Goal: Task Accomplishment & Management: Use online tool/utility

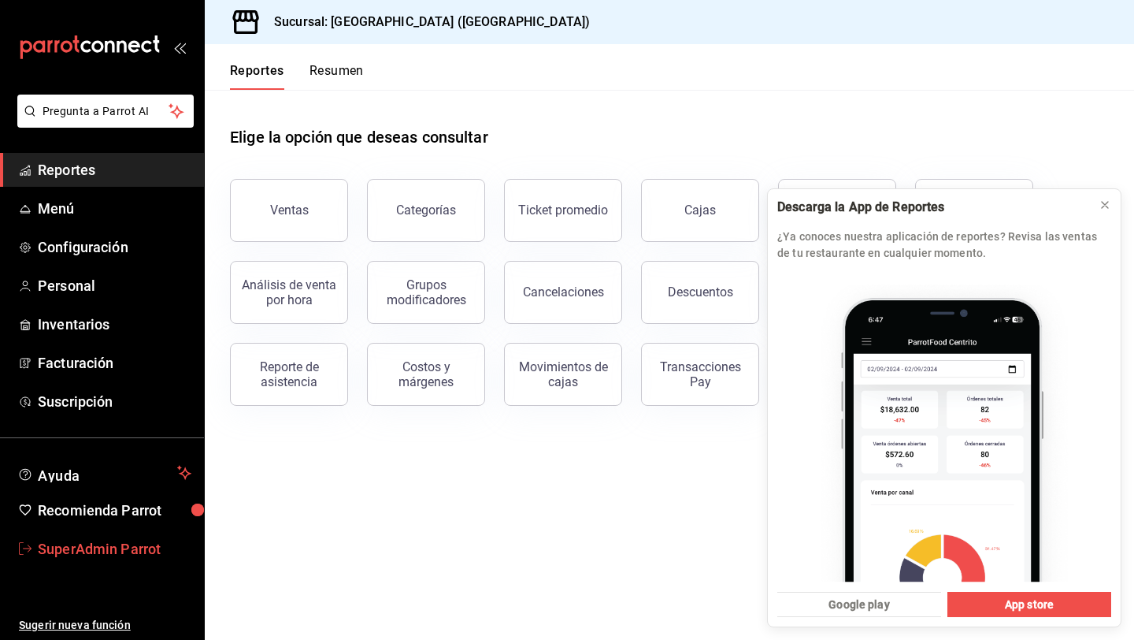
click at [109, 552] on span "SuperAdmin Parrot" at bounding box center [115, 548] width 154 height 21
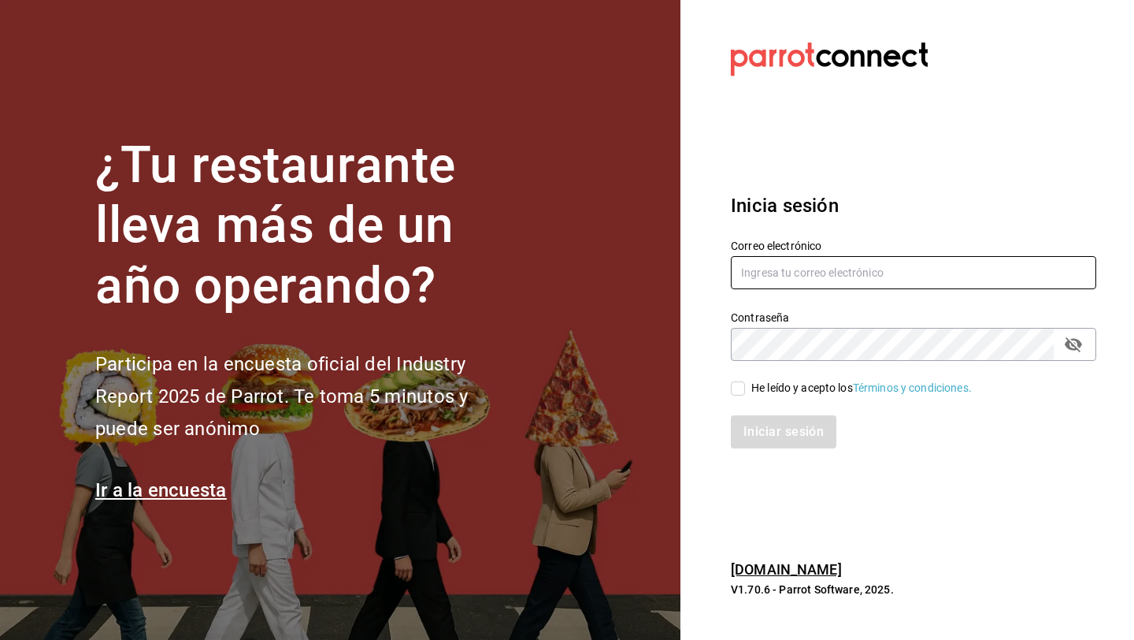
click at [766, 283] on input "text" at bounding box center [913, 272] width 365 height 33
type input "haztujugo@cetys.com"
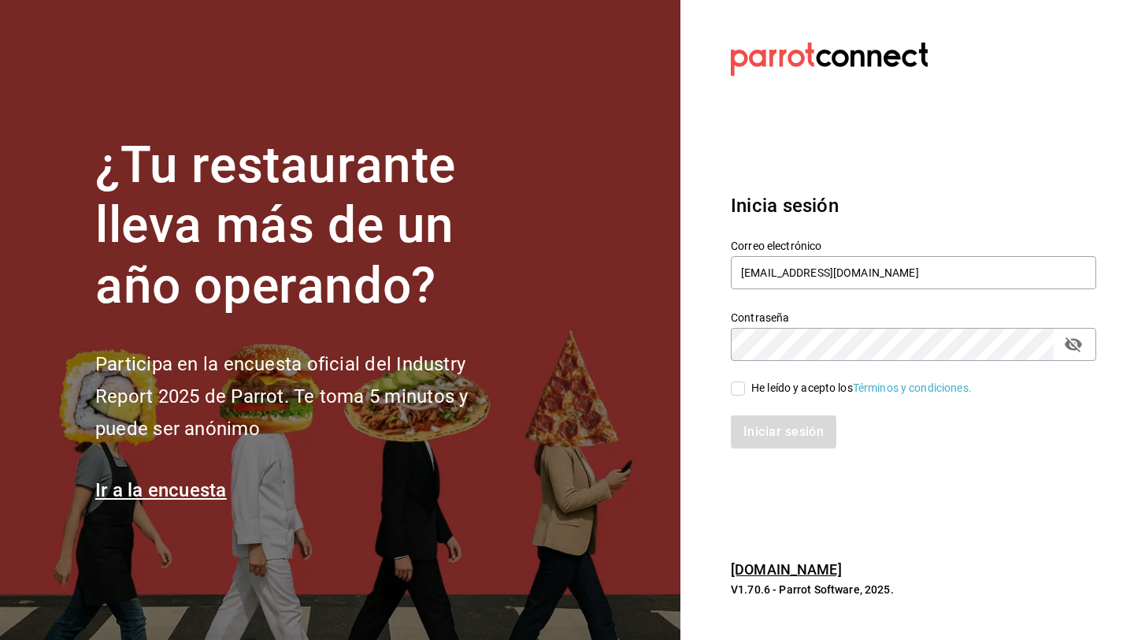
click at [773, 381] on div "He leído y acepto los Términos y condiciones." at bounding box center [861, 388] width 221 height 17
click at [745, 381] on input "He leído y acepto los Términos y condiciones." at bounding box center [738, 388] width 14 height 14
checkbox input "true"
click at [773, 436] on button "Iniciar sesión" at bounding box center [784, 431] width 107 height 33
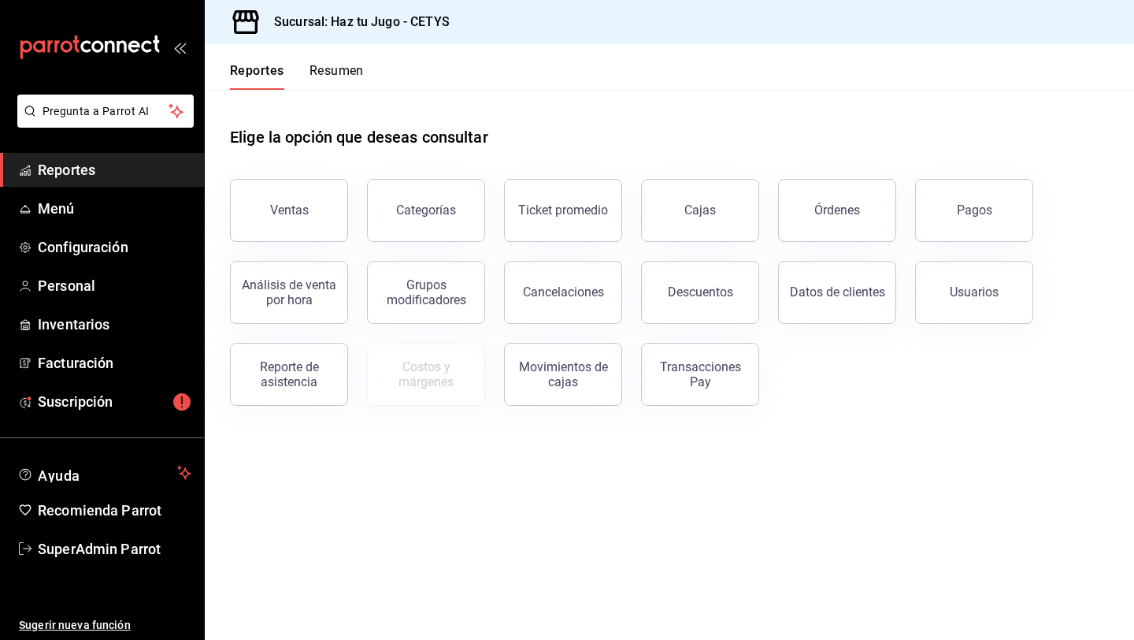
click at [352, 24] on h3 "Sucursal: Haz tu Jugo - CETYS" at bounding box center [355, 22] width 188 height 19
click at [56, 378] on link "Facturación" at bounding box center [102, 363] width 204 height 34
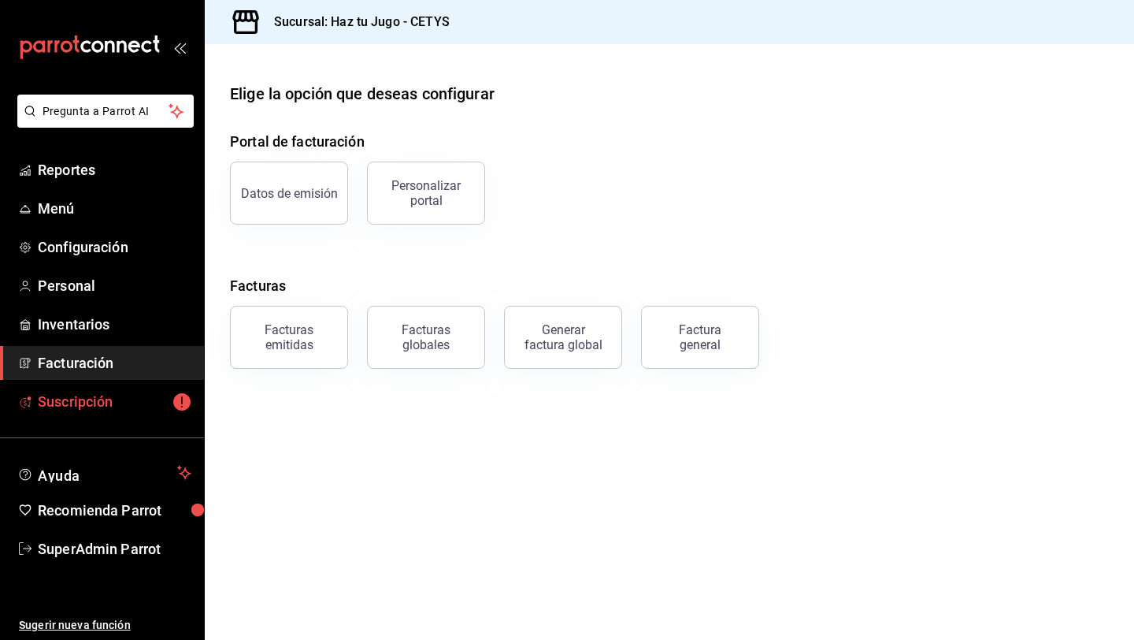
click at [60, 403] on span "Suscripción" at bounding box center [115, 401] width 154 height 21
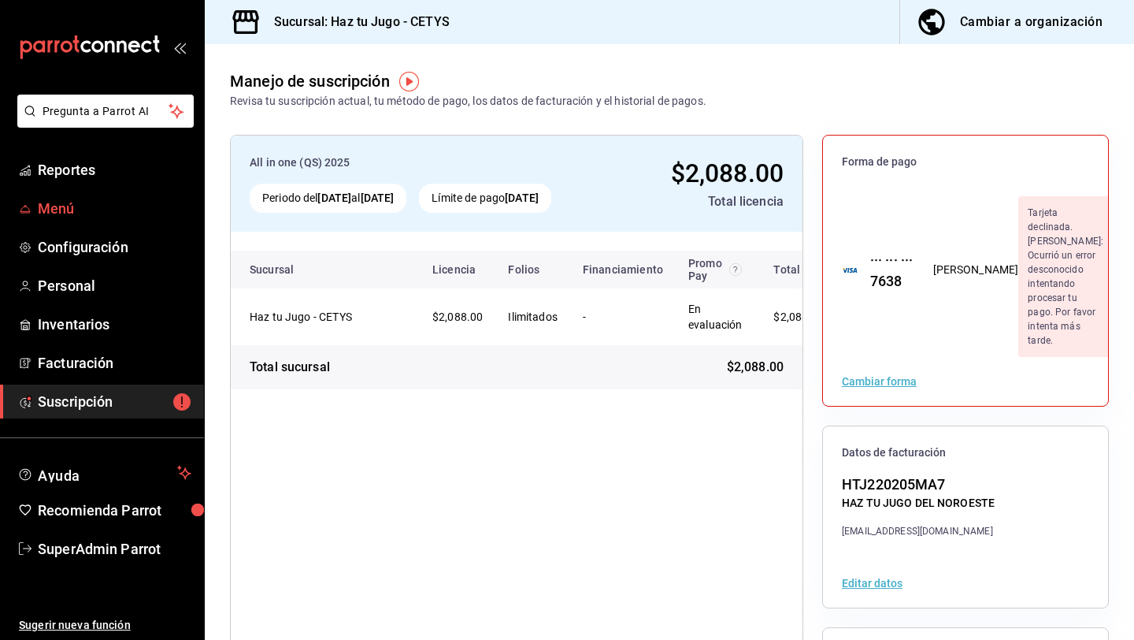
click at [107, 206] on span "Menú" at bounding box center [115, 208] width 154 height 21
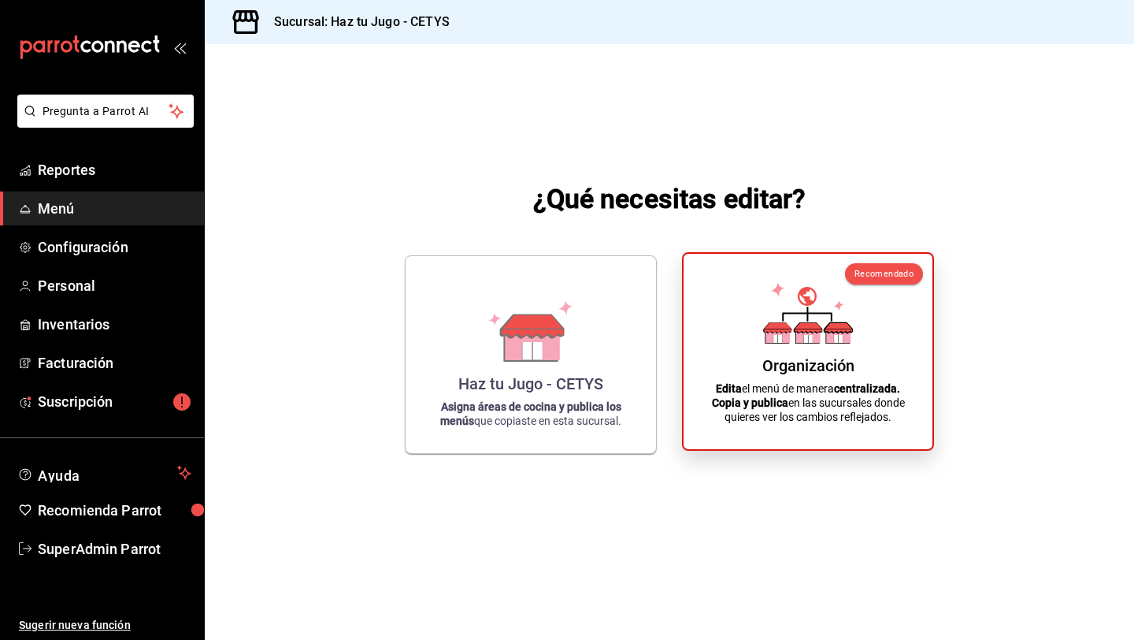
click at [806, 295] on icon at bounding box center [808, 312] width 90 height 61
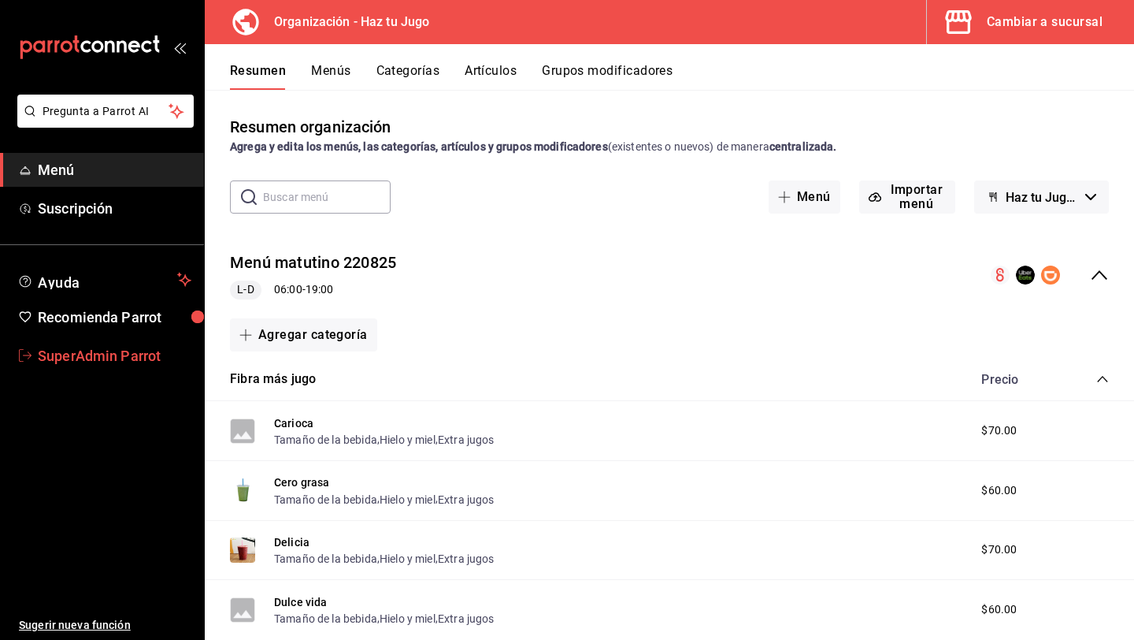
click at [146, 354] on span "SuperAdmin Parrot" at bounding box center [115, 355] width 154 height 21
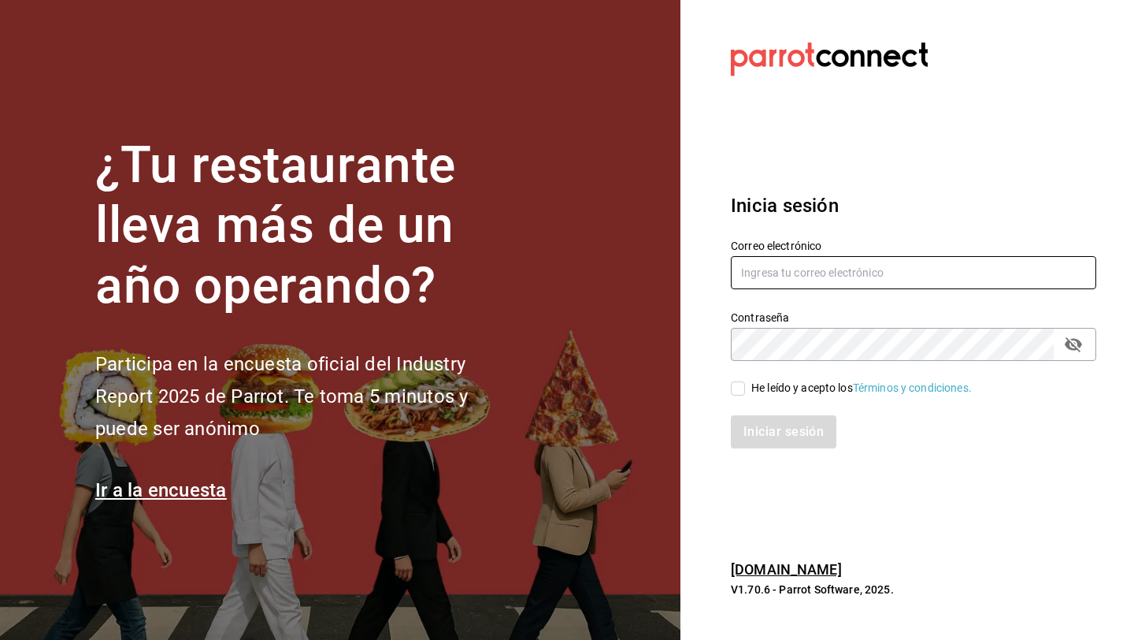
click at [802, 273] on input "text" at bounding box center [913, 272] width 365 height 33
type input "[EMAIL_ADDRESS][DOMAIN_NAME]"
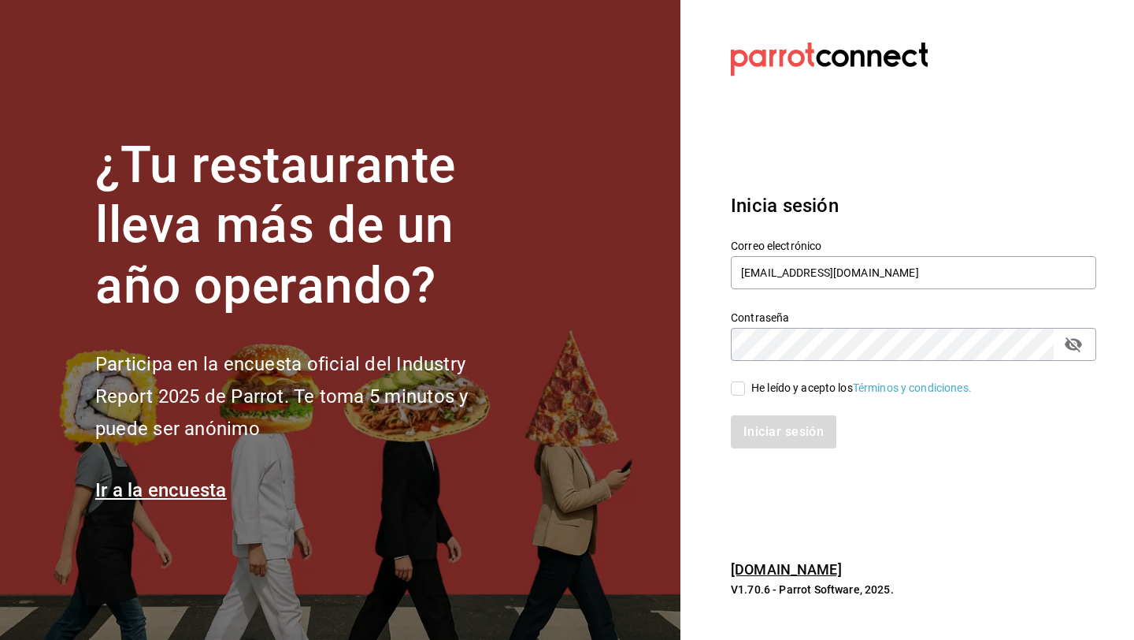
click at [784, 394] on div "He leído y acepto los Términos y condiciones." at bounding box center [861, 388] width 221 height 17
click at [745, 394] on input "He leído y acepto los Términos y condiciones." at bounding box center [738, 388] width 14 height 14
checkbox input "true"
click at [772, 433] on button "Iniciar sesión" at bounding box center [784, 431] width 107 height 33
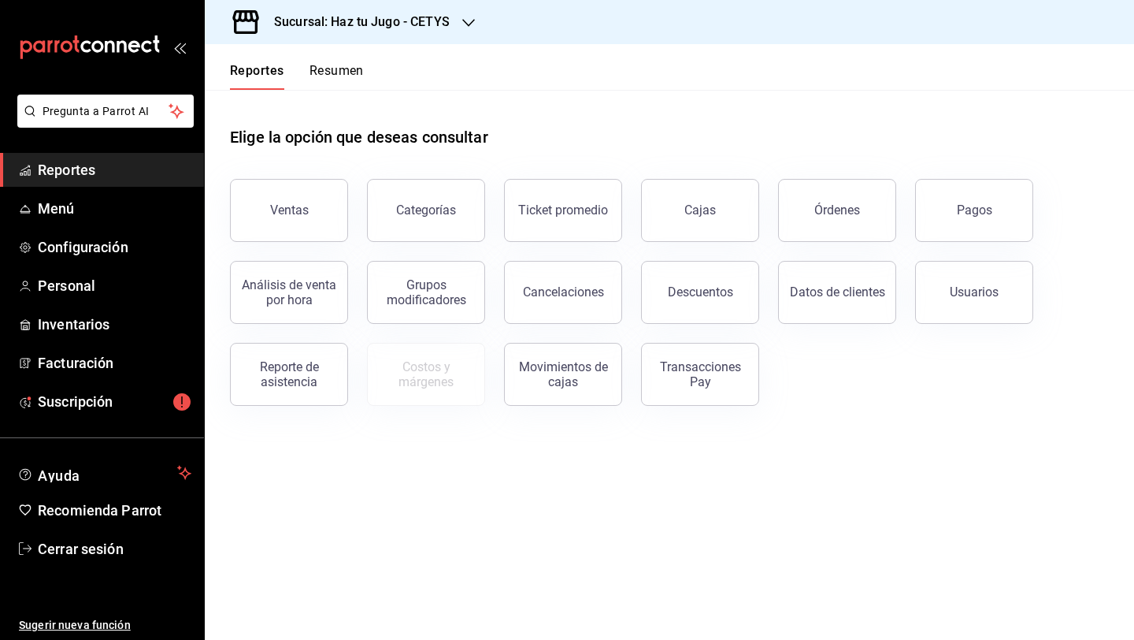
click at [424, 30] on h3 "Sucursal: Haz tu Jugo - CETYS" at bounding box center [355, 22] width 188 height 19
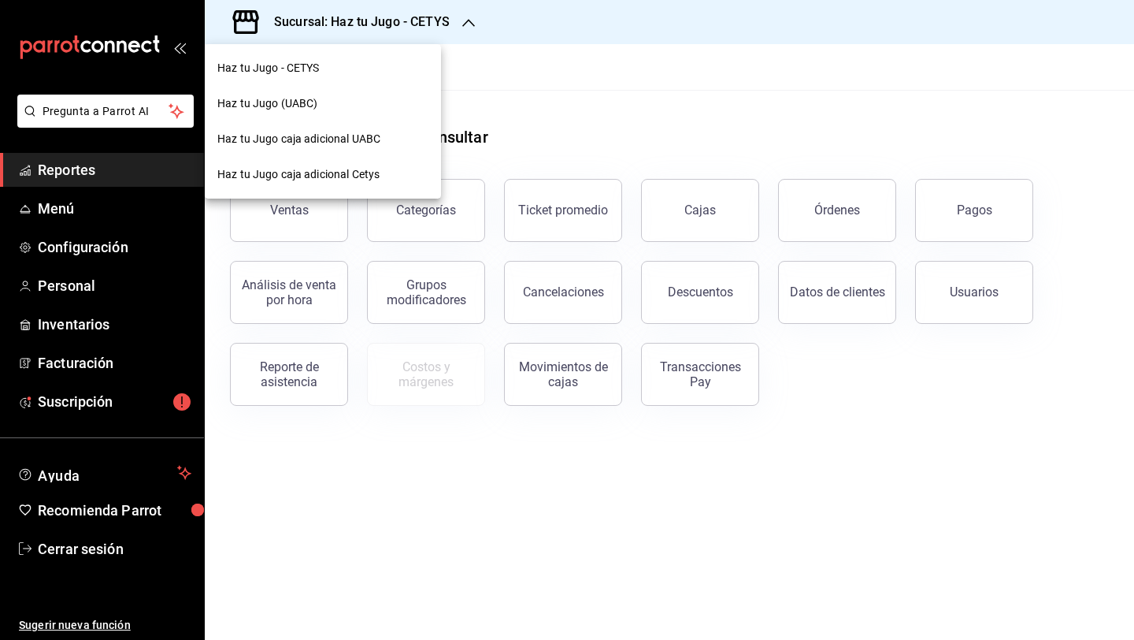
click at [331, 137] on span "Haz tu Jugo caja adicional UABC" at bounding box center [298, 139] width 163 height 17
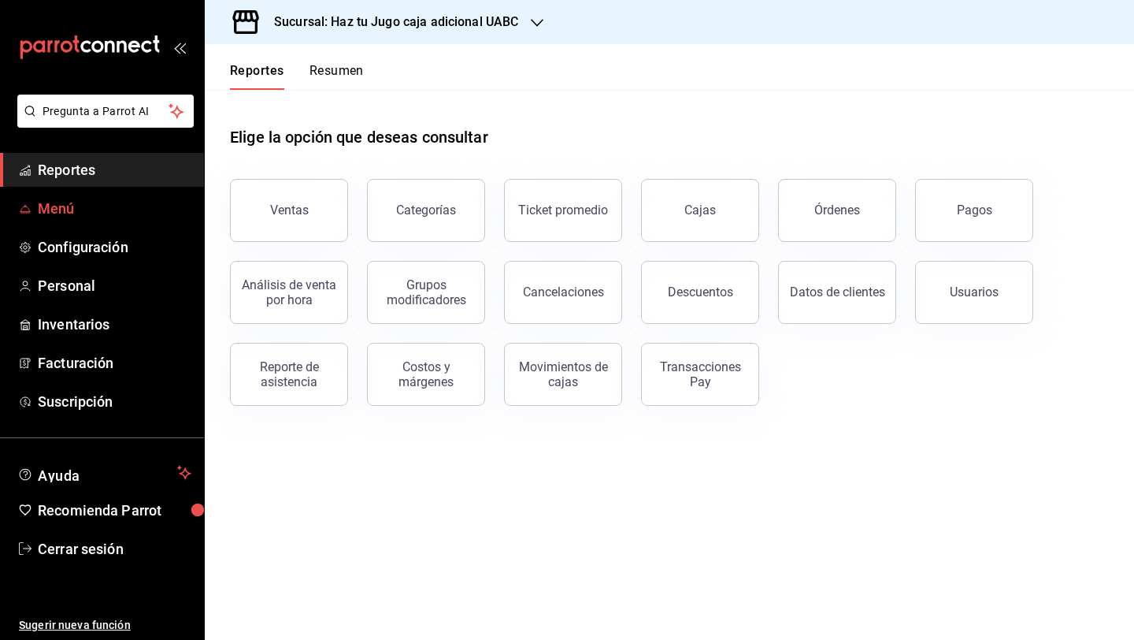
click at [128, 195] on link "Menú" at bounding box center [102, 208] width 204 height 34
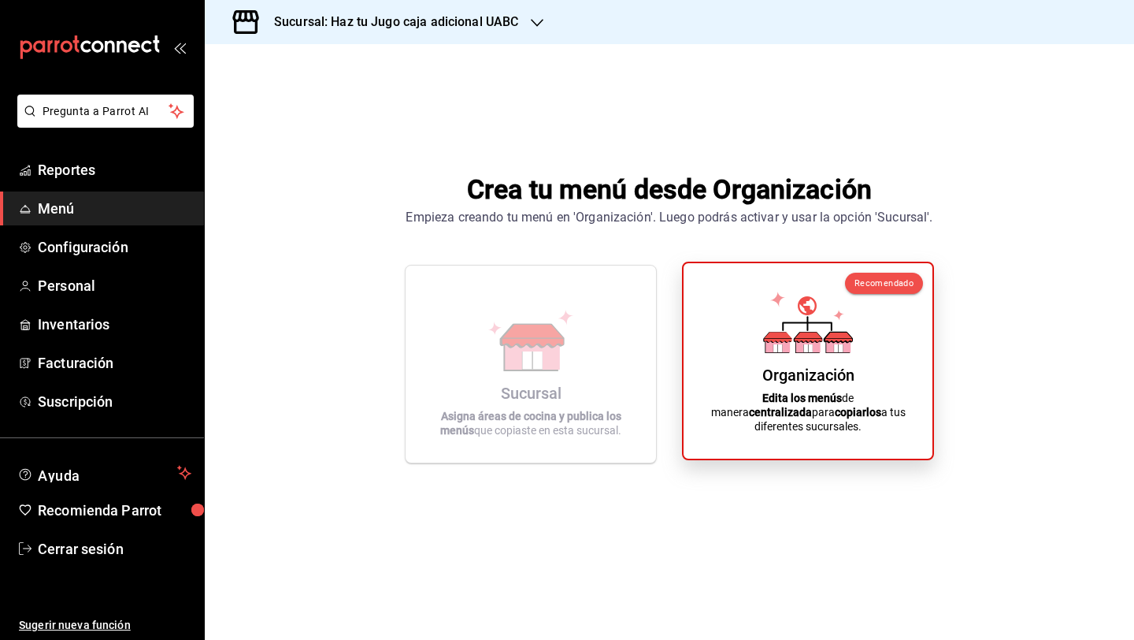
click at [685, 400] on div "Recomendado Organización Edita los menús de manera centralizada para copiarlos …" at bounding box center [808, 360] width 252 height 198
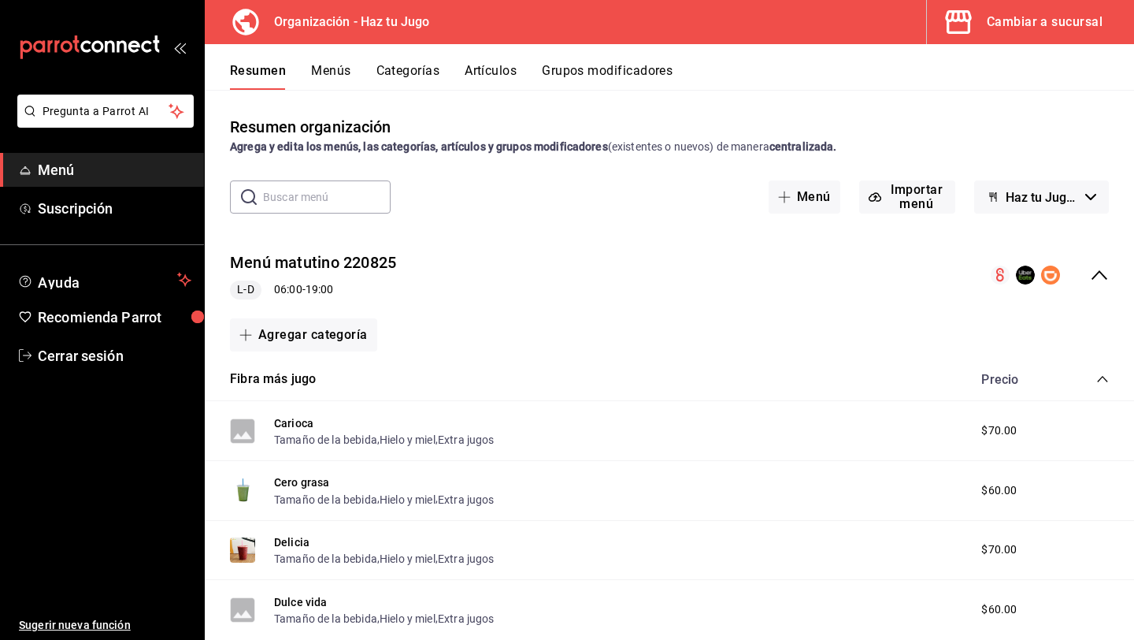
click at [322, 77] on button "Menús" at bounding box center [330, 76] width 39 height 27
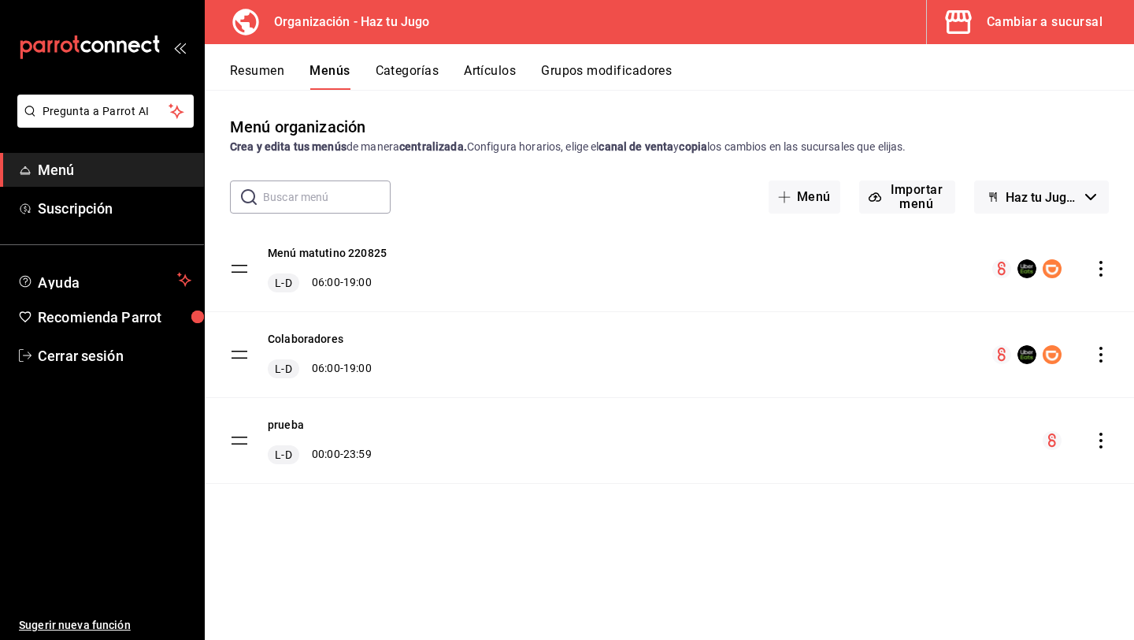
click at [1104, 273] on icon "actions" at bounding box center [1101, 269] width 16 height 16
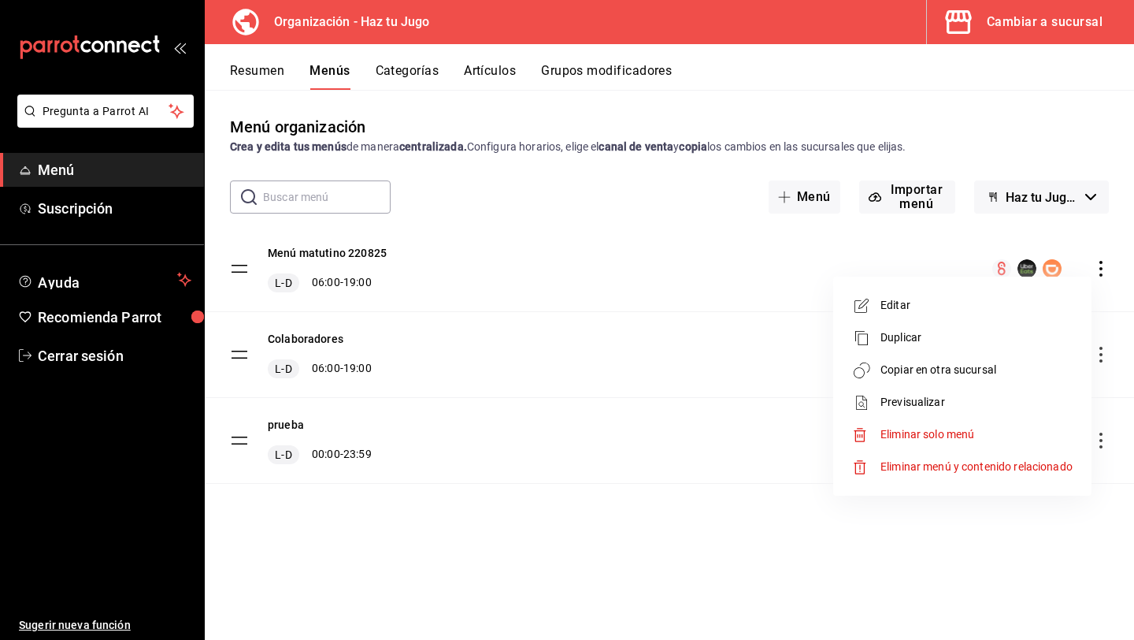
click at [934, 372] on span "Copiar en otra sucursal" at bounding box center [977, 370] width 192 height 17
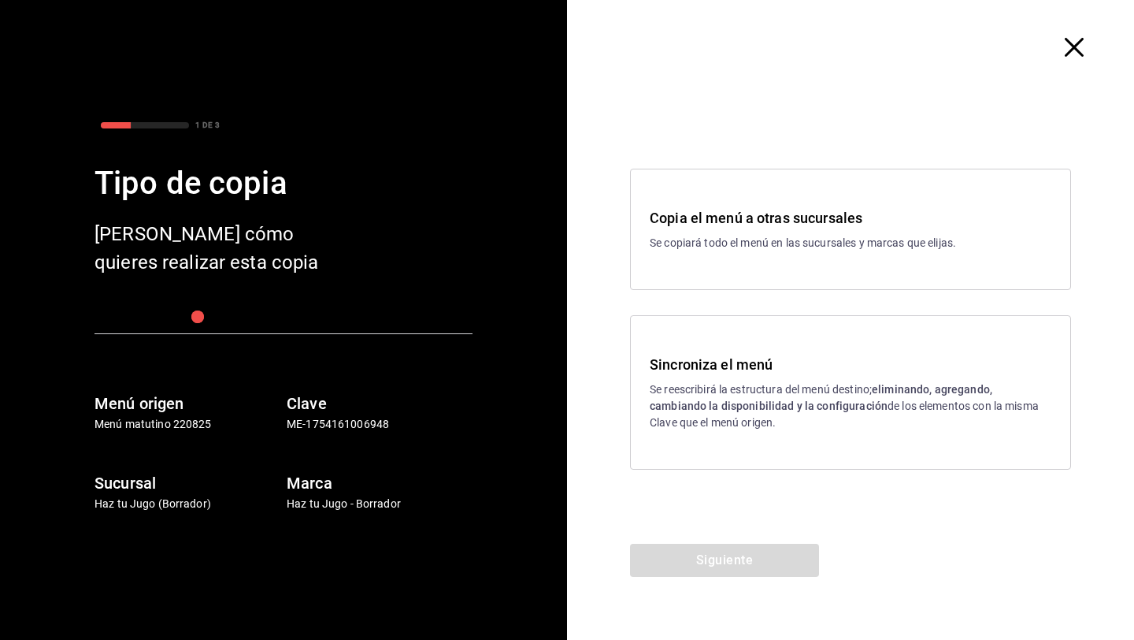
click at [688, 266] on div "Copia el menú a otras sucursales Se copiará todo el menú en las sucursales y ma…" at bounding box center [850, 229] width 441 height 121
click at [682, 551] on button "Siguiente" at bounding box center [724, 559] width 189 height 33
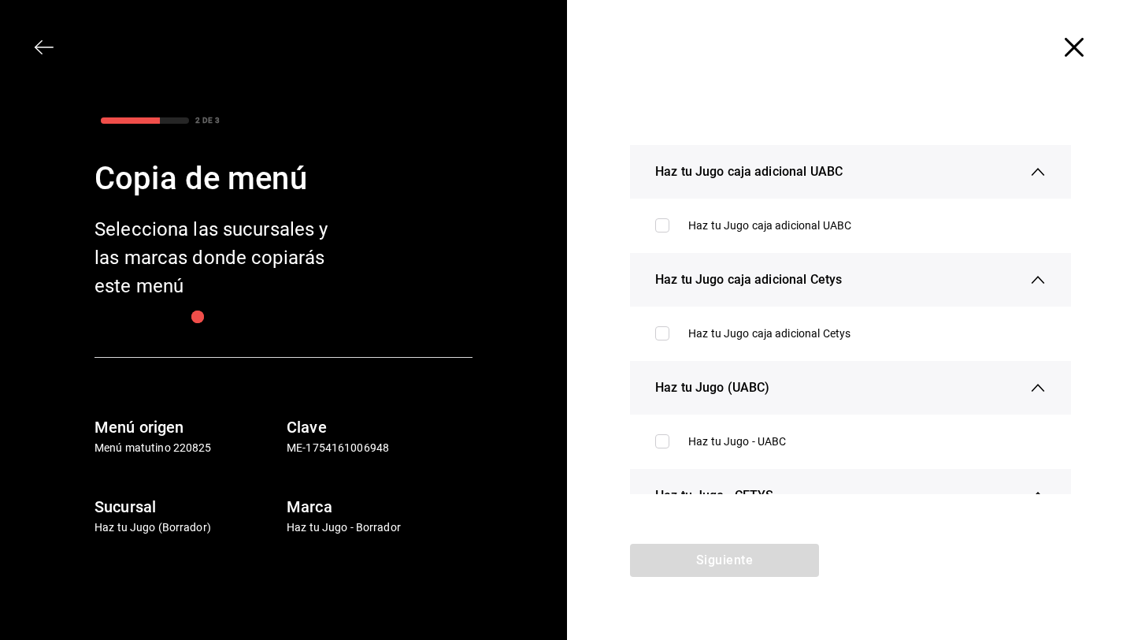
click at [654, 243] on li "Haz tu Jugo caja adicional UABC" at bounding box center [850, 226] width 441 height 42
checkbox input "true"
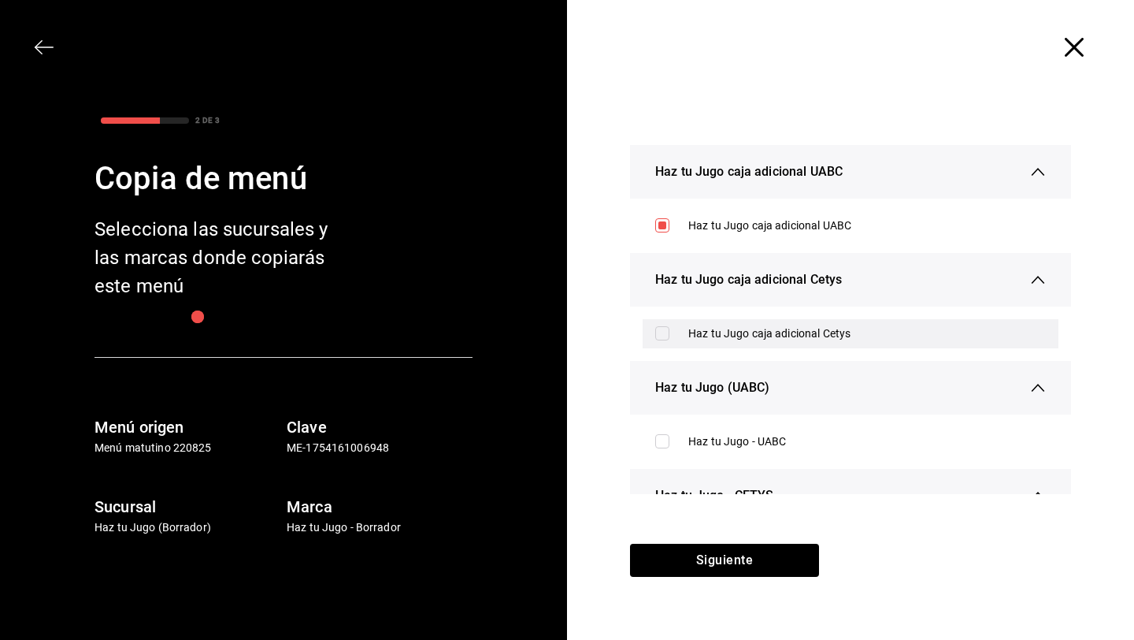
click at [667, 332] on input "checkbox" at bounding box center [662, 333] width 14 height 14
checkbox input "true"
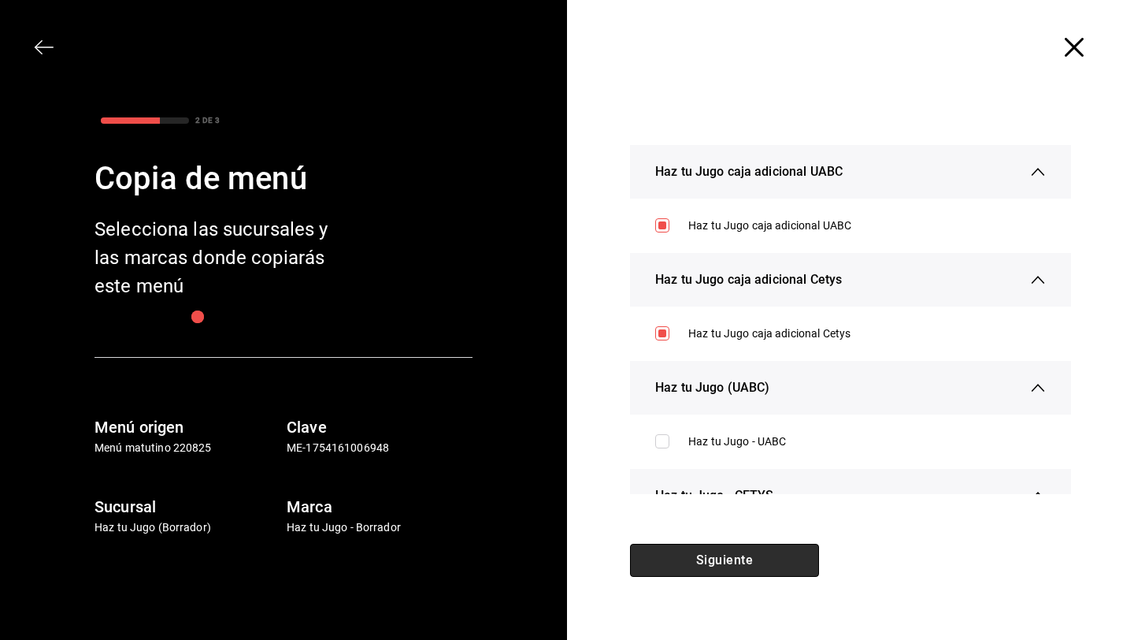
click at [717, 555] on button "Siguiente" at bounding box center [724, 559] width 189 height 33
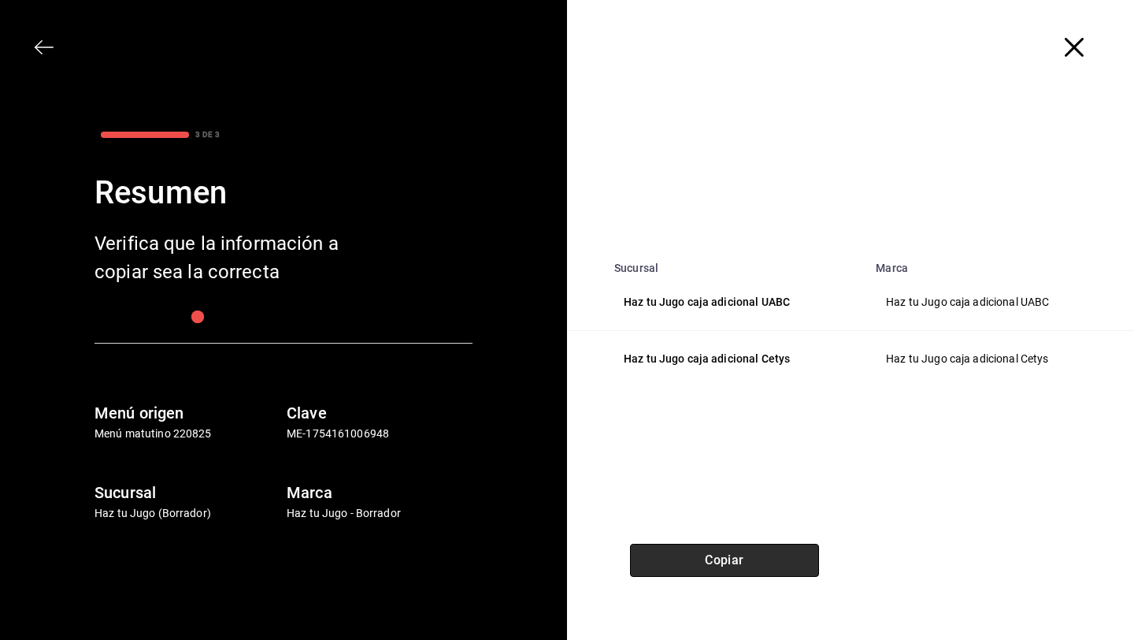
click at [717, 555] on button "Copiar" at bounding box center [724, 559] width 189 height 33
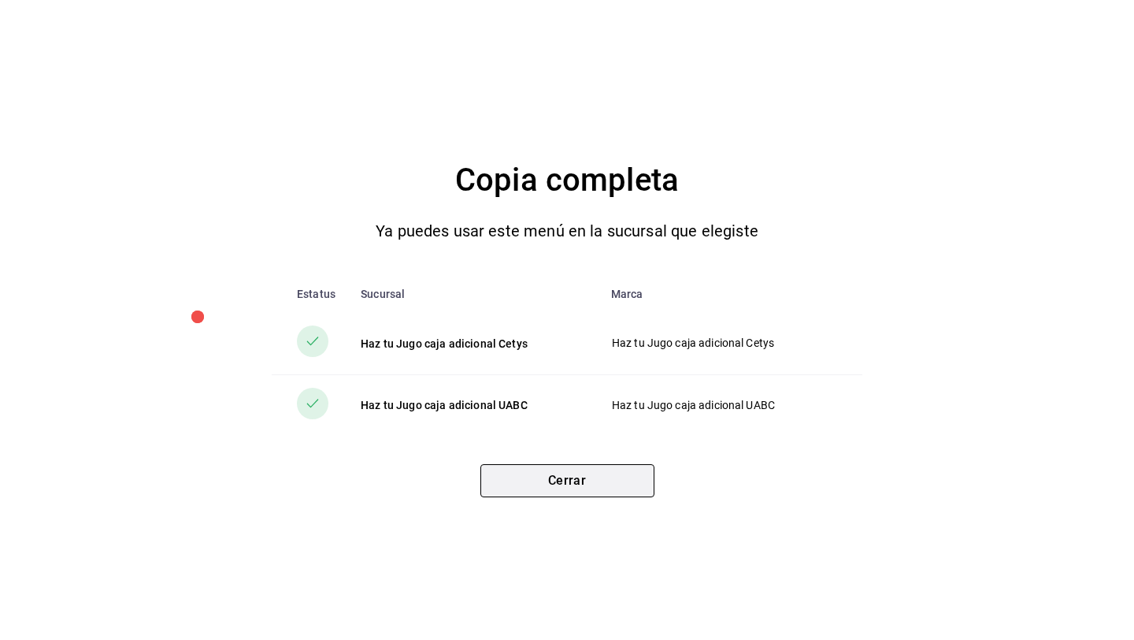
click at [625, 485] on button "Cerrar" at bounding box center [567, 480] width 174 height 33
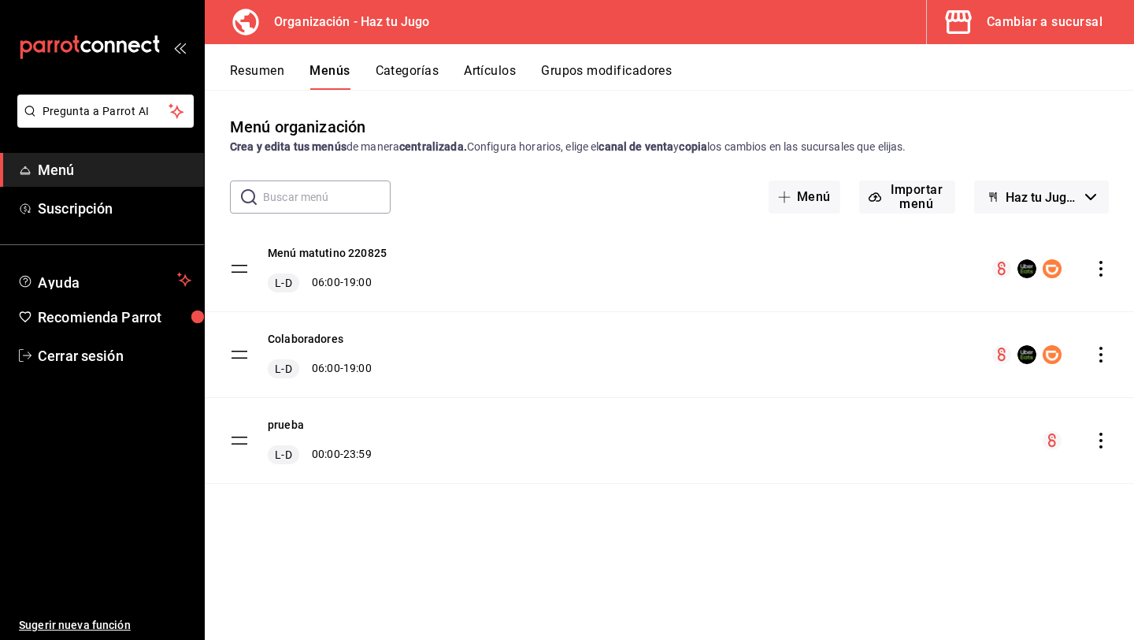
click at [279, 72] on button "Resumen" at bounding box center [257, 76] width 54 height 27
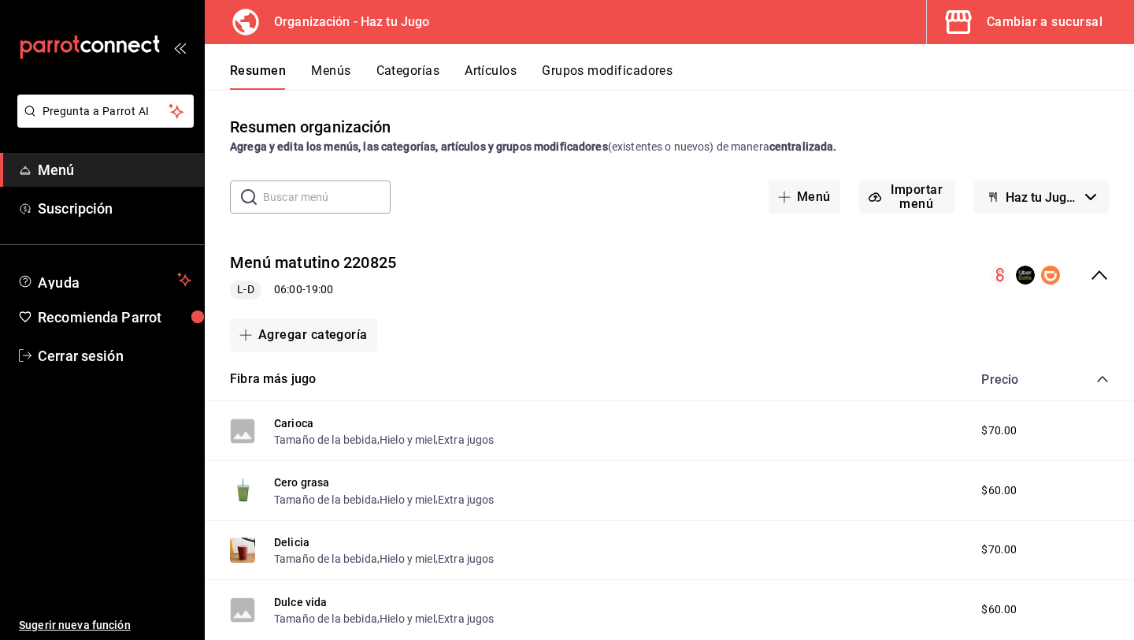
click at [966, 38] on button "Cambiar a sucursal" at bounding box center [1024, 22] width 195 height 44
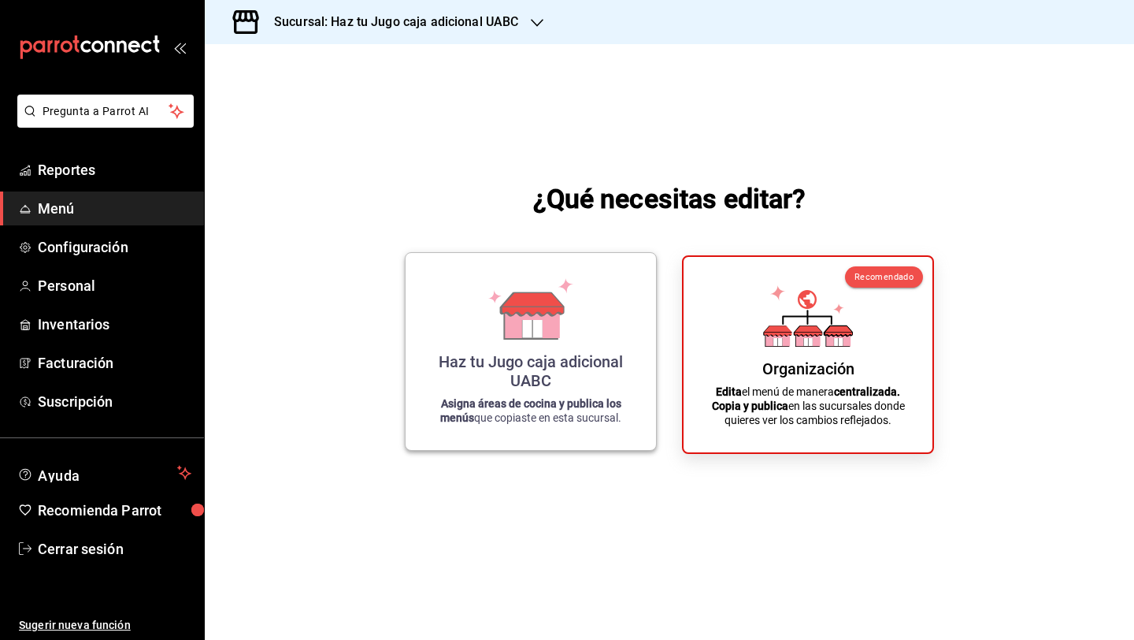
click at [512, 306] on icon at bounding box center [533, 306] width 62 height 0
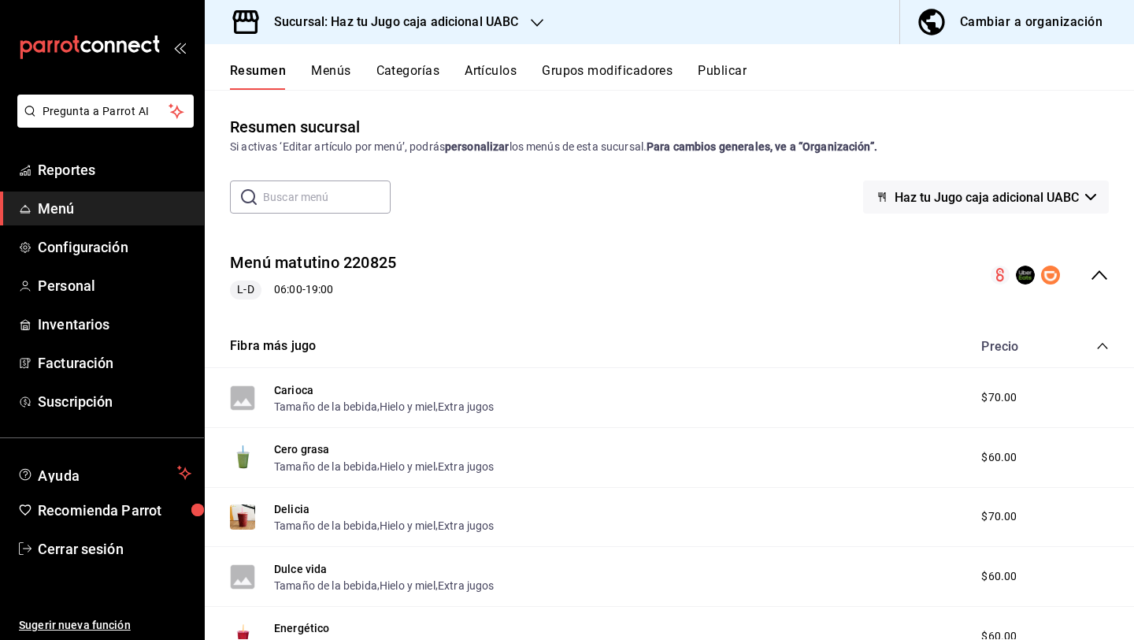
click at [343, 63] on button "Menús" at bounding box center [330, 76] width 39 height 27
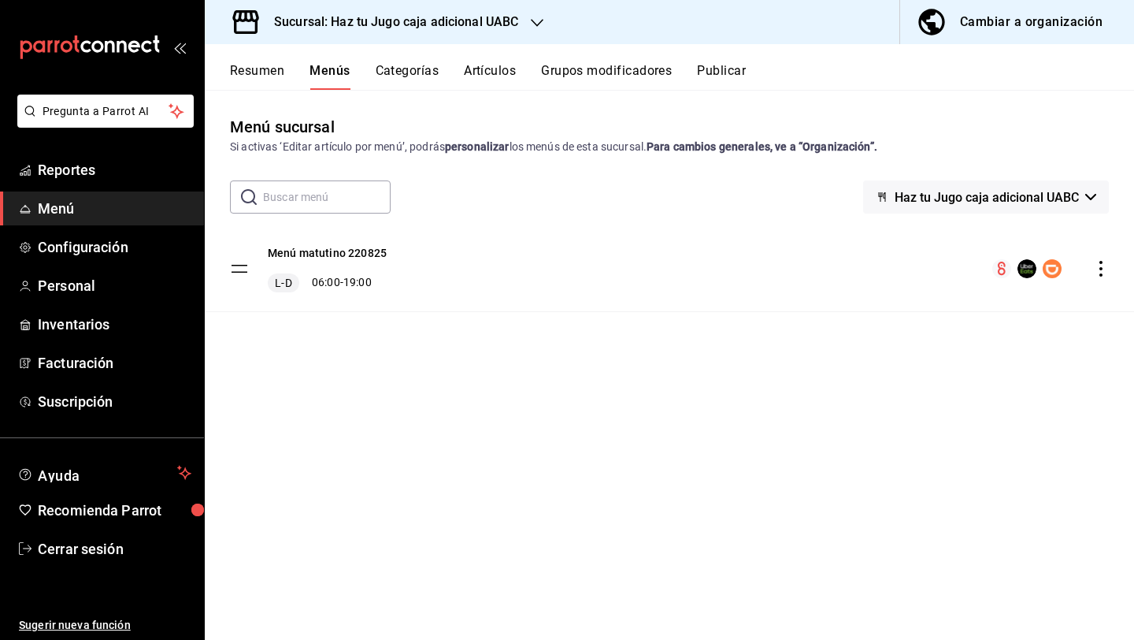
click at [262, 76] on button "Resumen" at bounding box center [257, 76] width 54 height 27
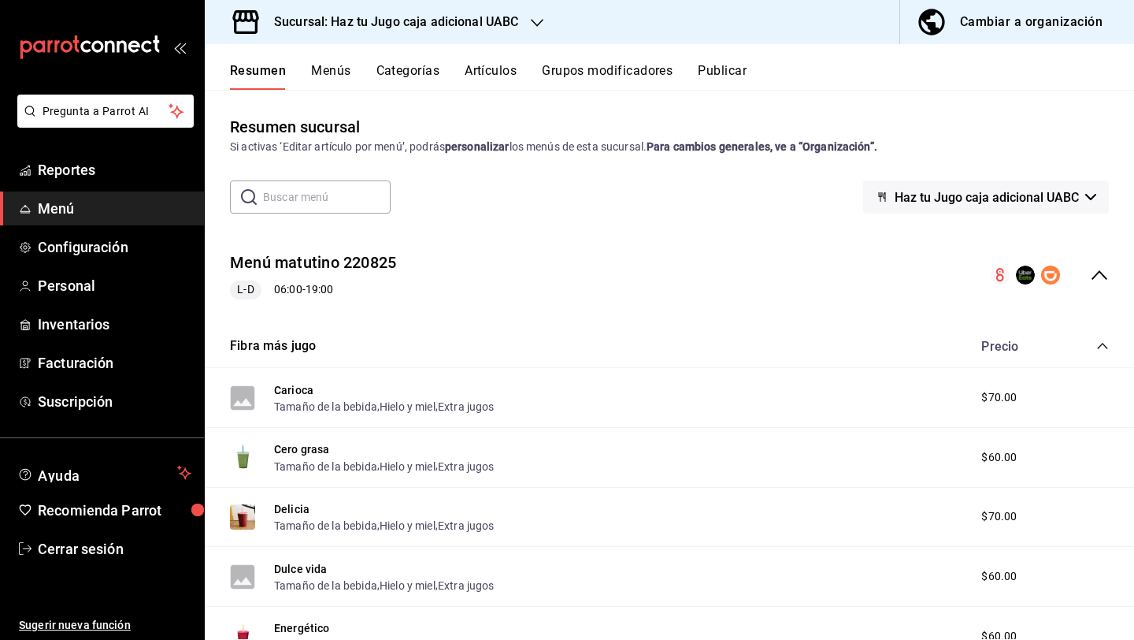
click at [1002, 35] on button "Cambiar a organización" at bounding box center [1010, 22] width 221 height 44
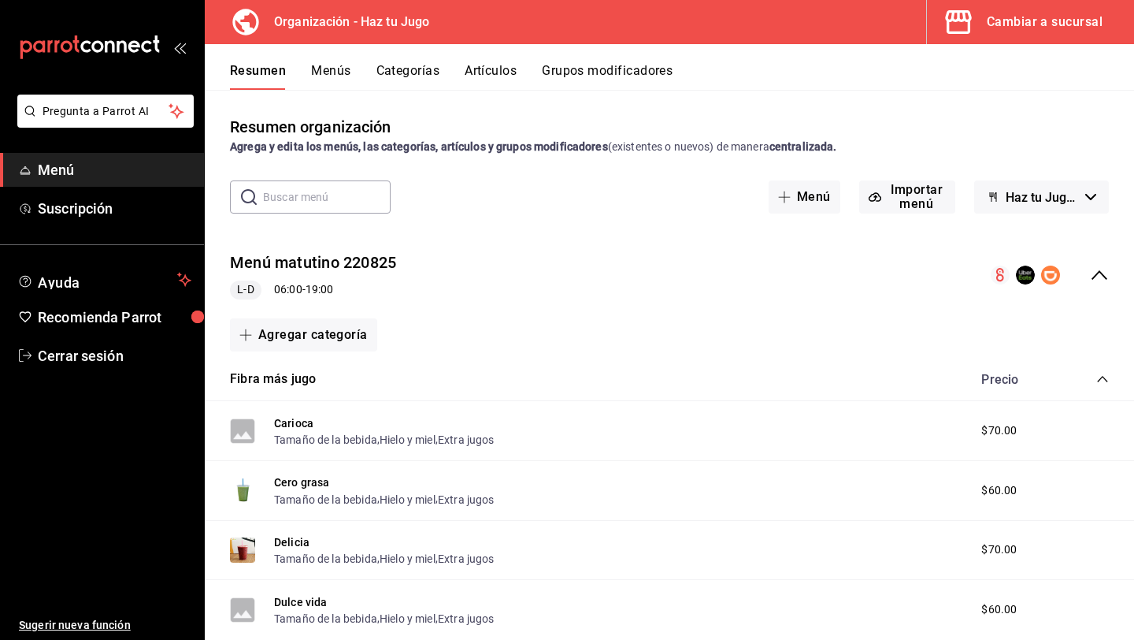
click at [343, 80] on button "Menús" at bounding box center [330, 76] width 39 height 27
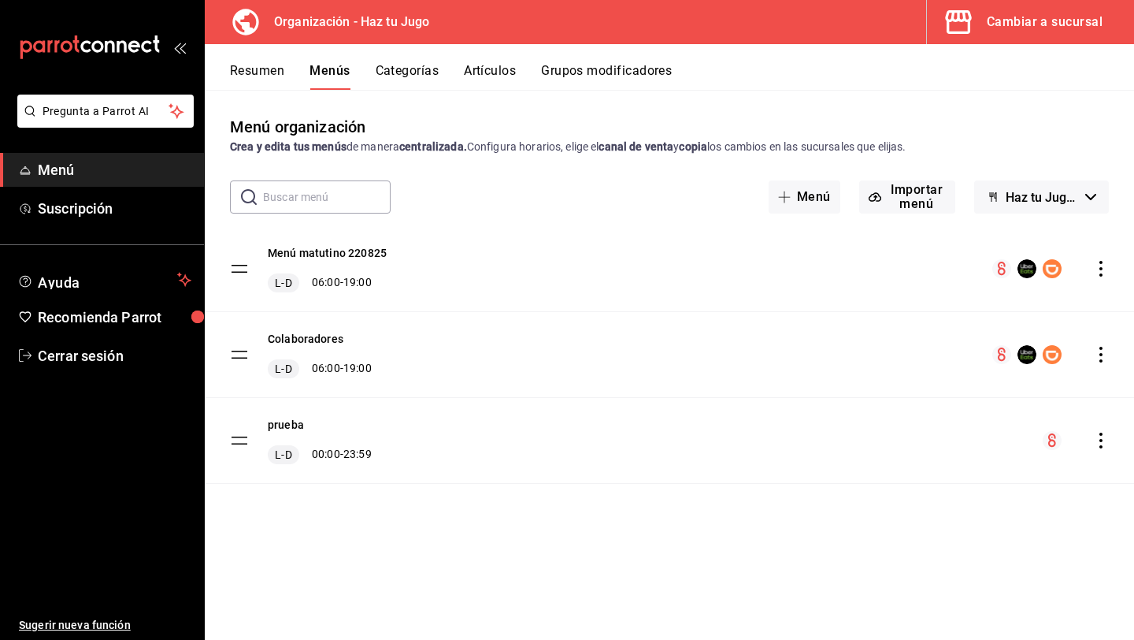
click at [1103, 355] on icon "actions" at bounding box center [1101, 355] width 16 height 16
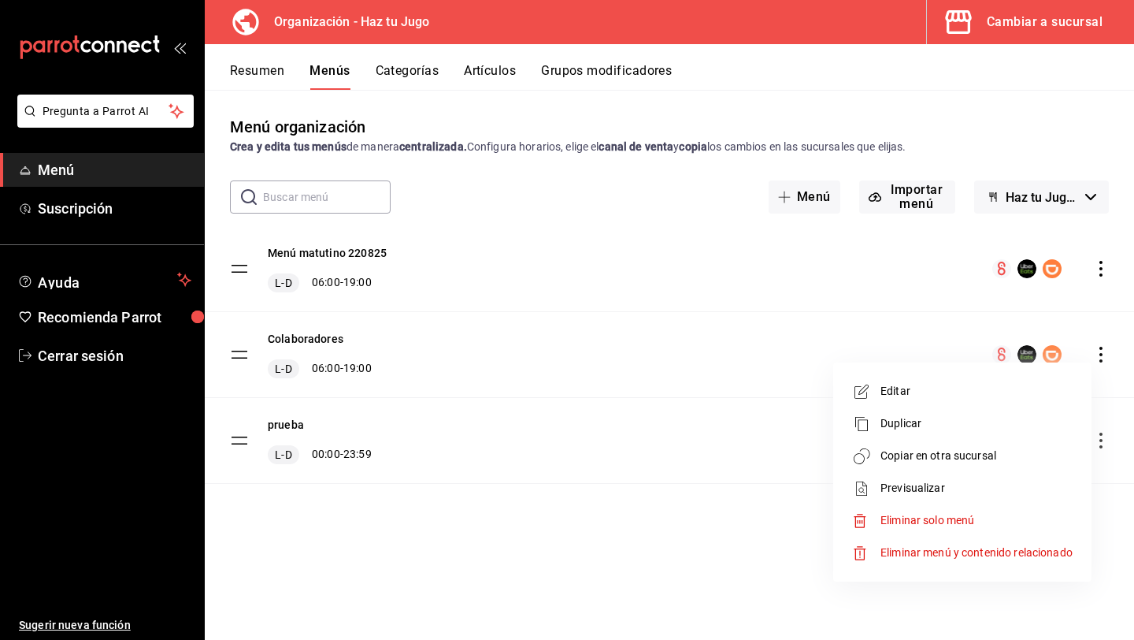
click at [949, 461] on span "Copiar en otra sucursal" at bounding box center [977, 455] width 192 height 17
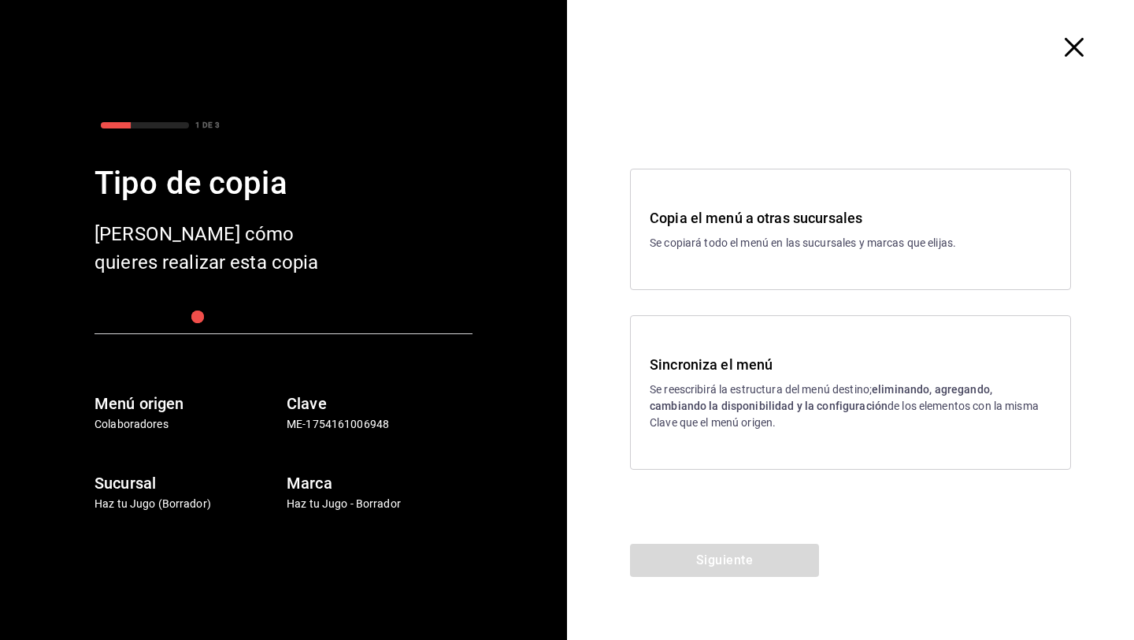
click at [720, 257] on div "Copia el menú a otras sucursales Se copiará todo el menú en las sucursales y ma…" at bounding box center [850, 229] width 441 height 121
click at [695, 558] on button "Siguiente" at bounding box center [724, 559] width 189 height 33
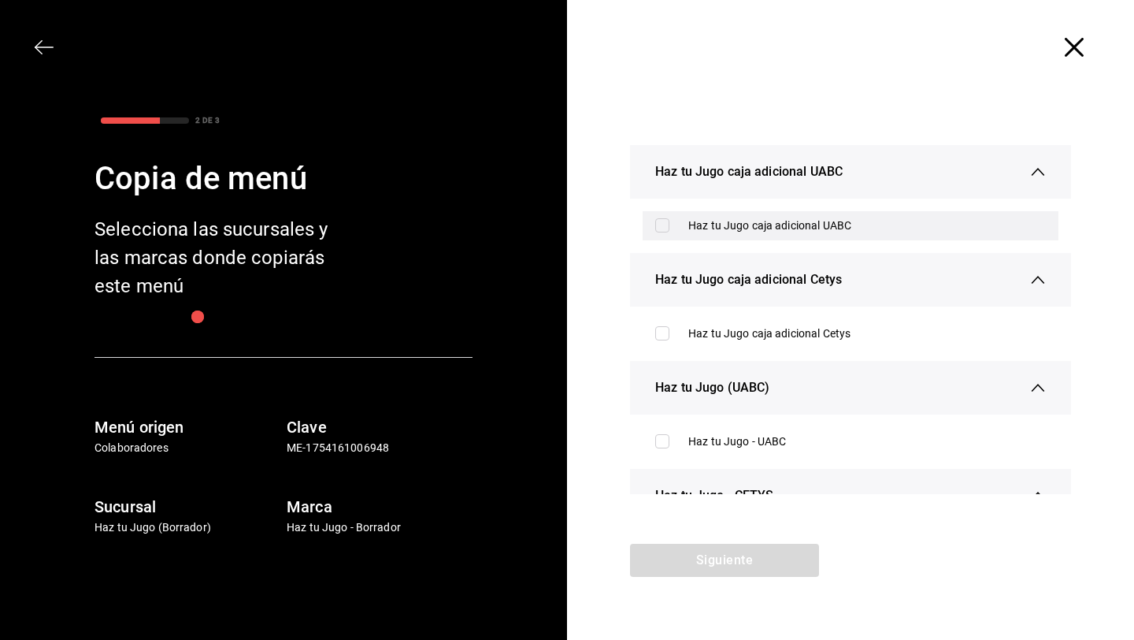
click at [683, 234] on div "Haz tu Jugo caja adicional UABC" at bounding box center [851, 225] width 416 height 29
checkbox input "true"
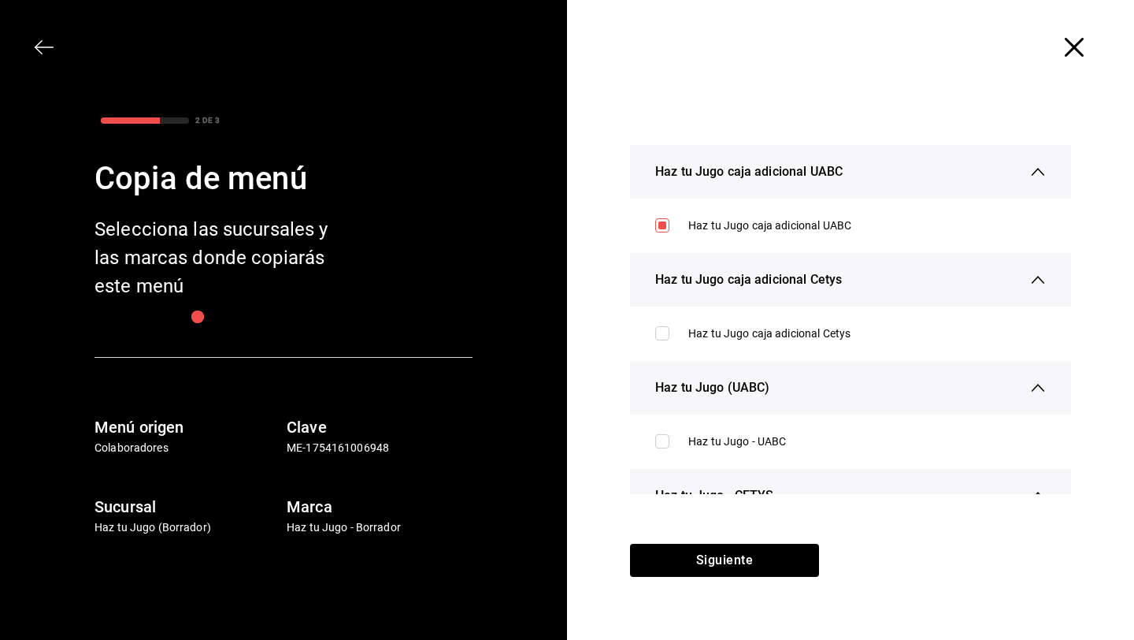
click at [679, 309] on ul "Haz tu Jugo caja adicional Cetys" at bounding box center [850, 333] width 441 height 54
click at [678, 339] on div "Haz tu Jugo caja adicional Cetys" at bounding box center [851, 333] width 416 height 29
checkbox input "true"
click at [683, 557] on button "Siguiente" at bounding box center [724, 559] width 189 height 33
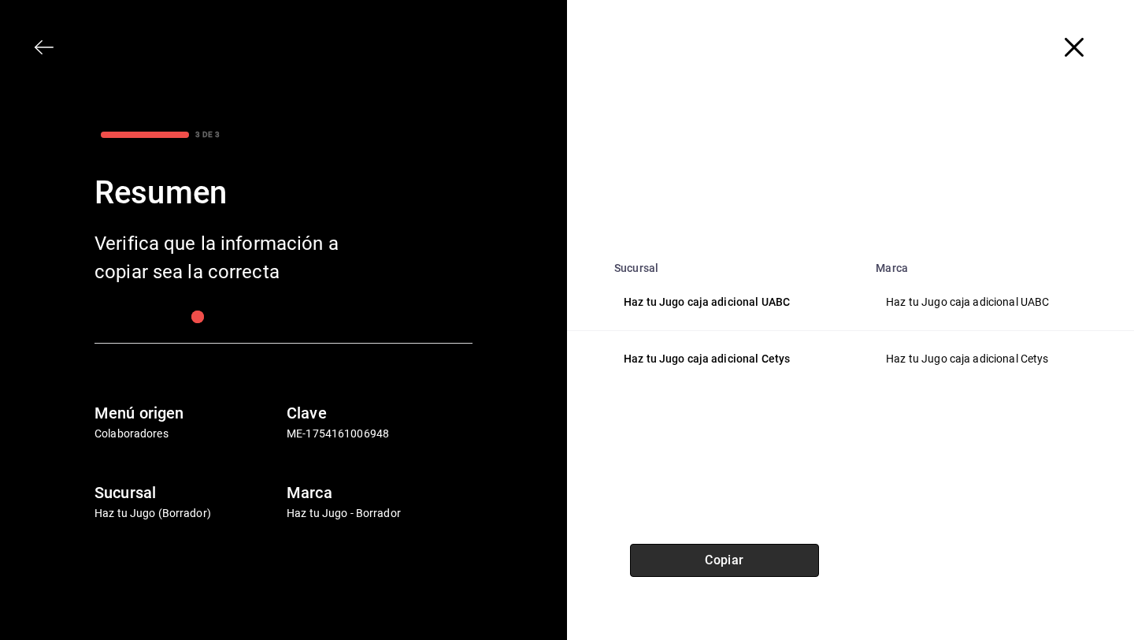
click at [683, 557] on button "Copiar" at bounding box center [724, 559] width 189 height 33
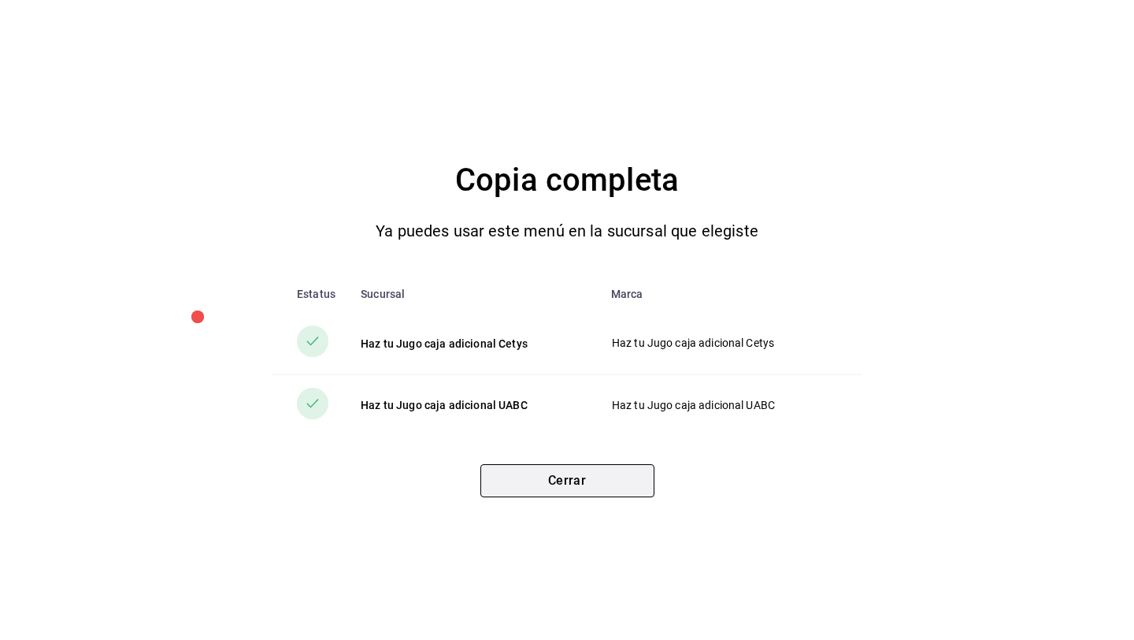
click at [604, 491] on button "Cerrar" at bounding box center [567, 480] width 174 height 33
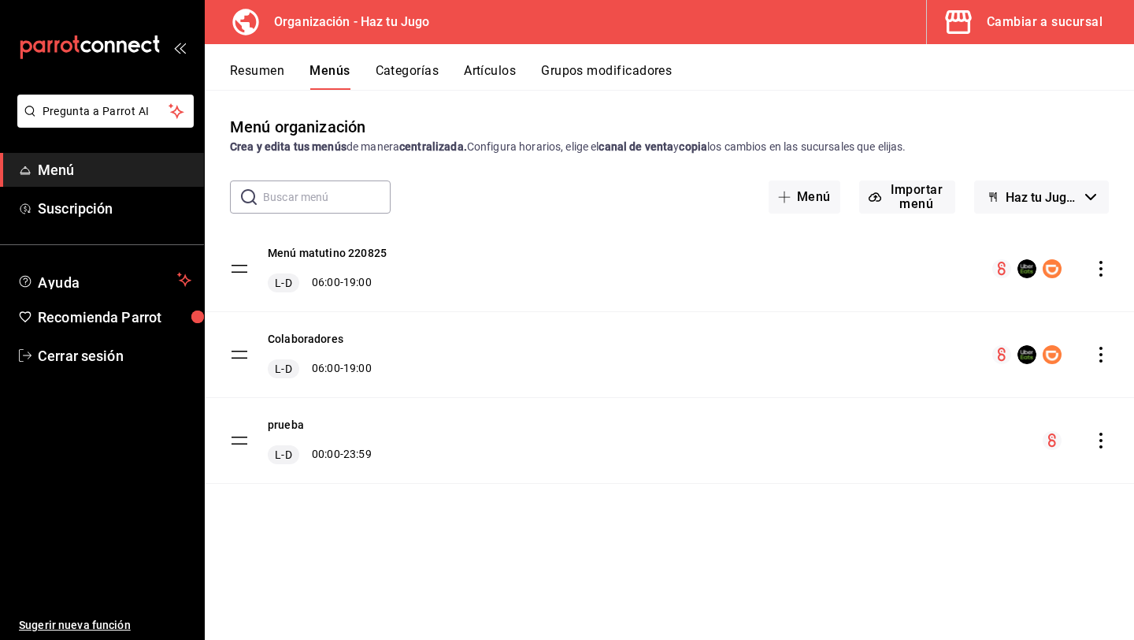
click at [955, 34] on icon "button" at bounding box center [959, 22] width 32 height 32
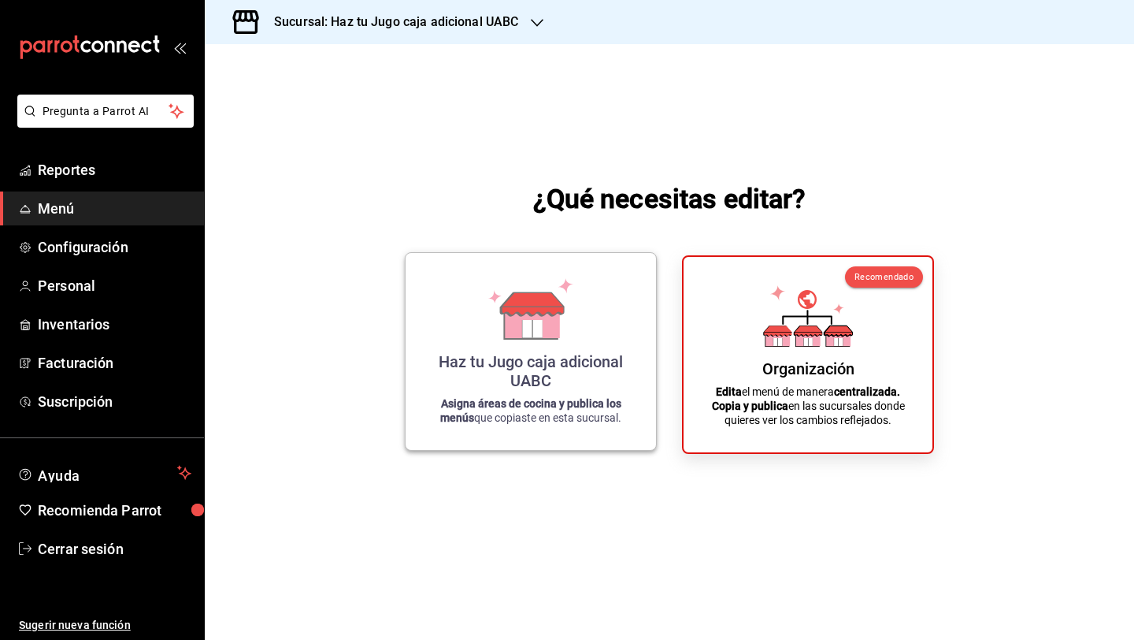
click at [567, 317] on icon at bounding box center [531, 308] width 90 height 61
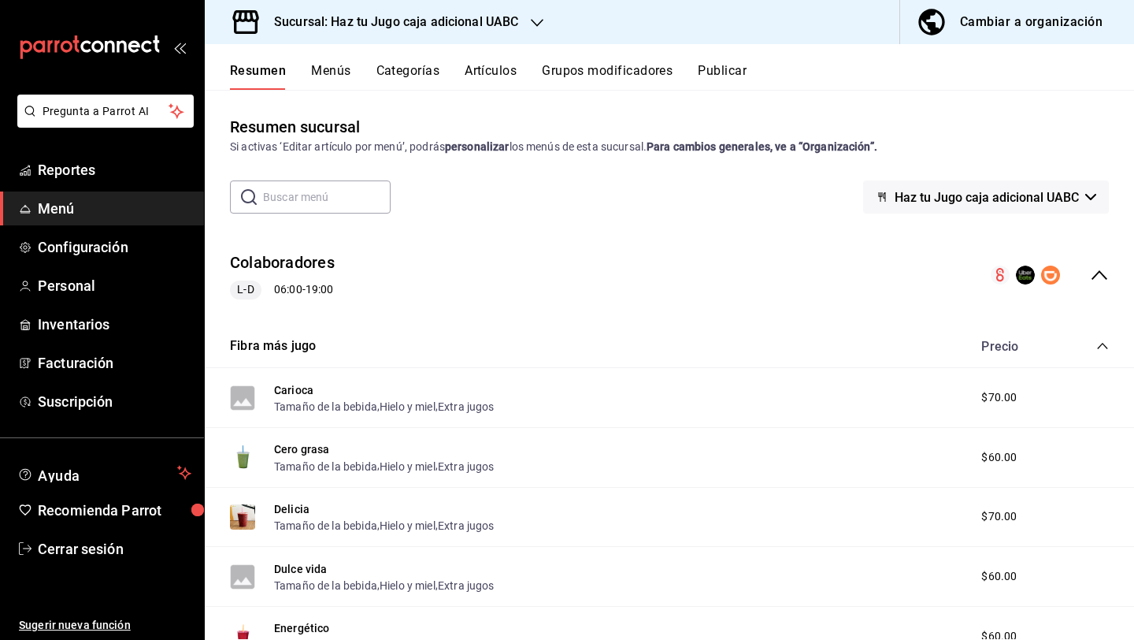
click at [334, 65] on button "Menús" at bounding box center [330, 76] width 39 height 27
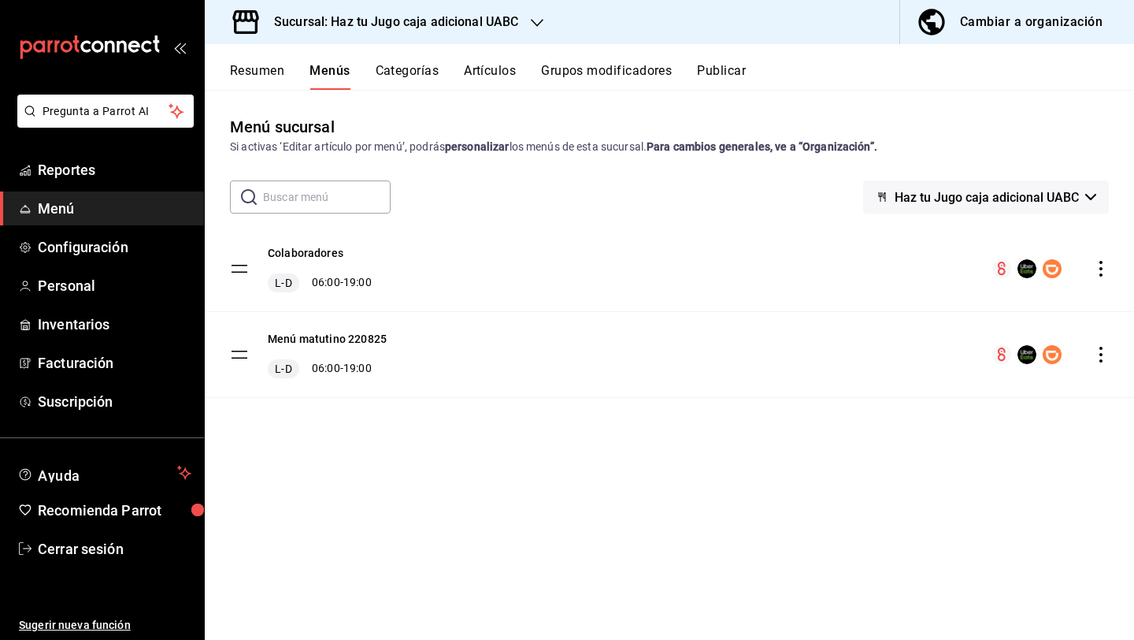
click at [236, 77] on button "Resumen" at bounding box center [257, 76] width 54 height 27
